Goal: Transaction & Acquisition: Purchase product/service

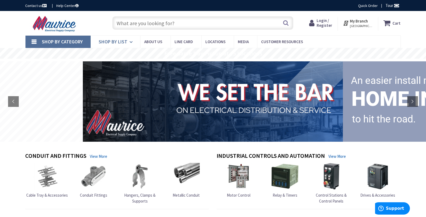
click at [118, 42] on span "Shop By List" at bounding box center [113, 42] width 29 height 6
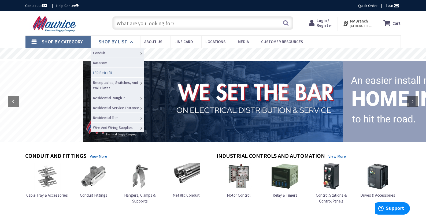
click at [100, 73] on span "LED Retrofit" at bounding box center [102, 72] width 19 height 5
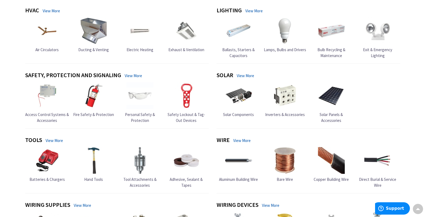
scroll to position [247, 0]
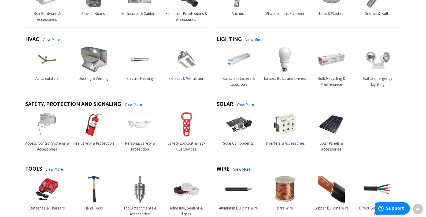
click at [329, 123] on img at bounding box center [331, 124] width 27 height 27
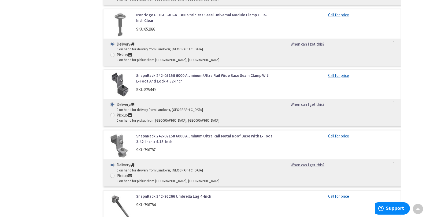
scroll to position [827, 0]
